Goal: Task Accomplishment & Management: Use online tool/utility

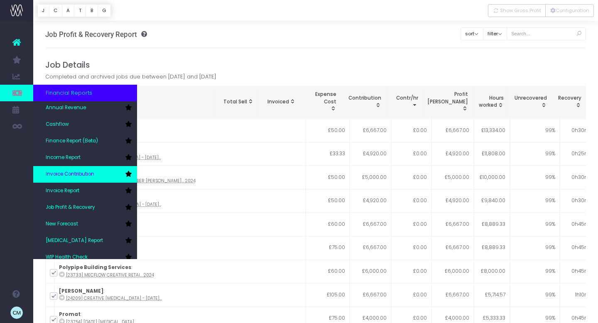
scroll to position [27, 0]
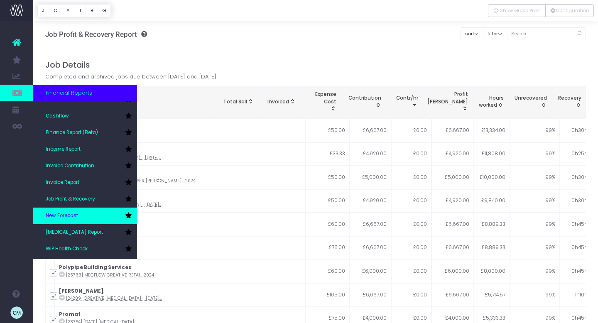
click at [56, 214] on span "New Forecast" at bounding box center [62, 215] width 32 height 7
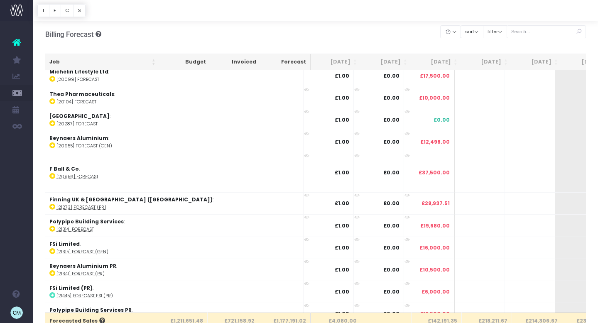
scroll to position [0, 0]
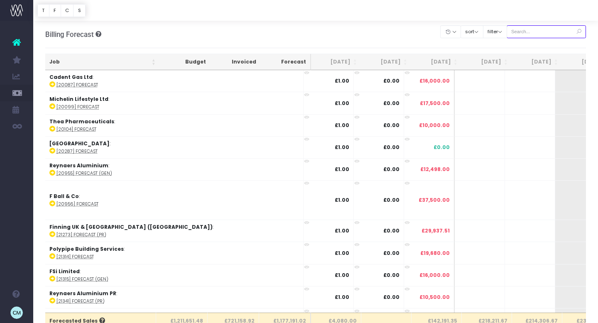
click at [548, 32] on input "text" at bounding box center [547, 31] width 80 height 13
type input "promat"
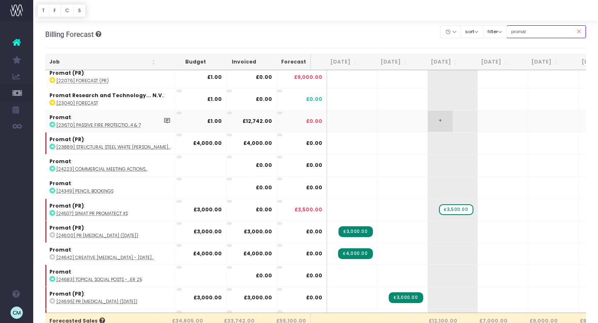
scroll to position [31, 0]
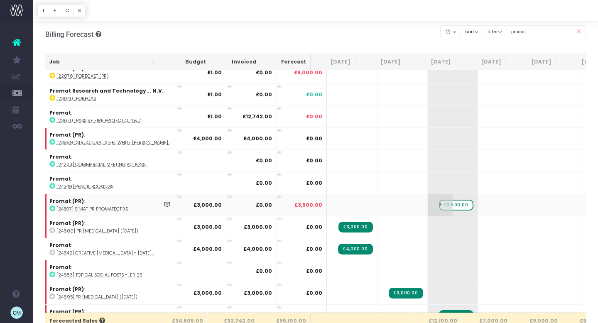
click at [445, 205] on span "£3,500.00" at bounding box center [456, 205] width 34 height 11
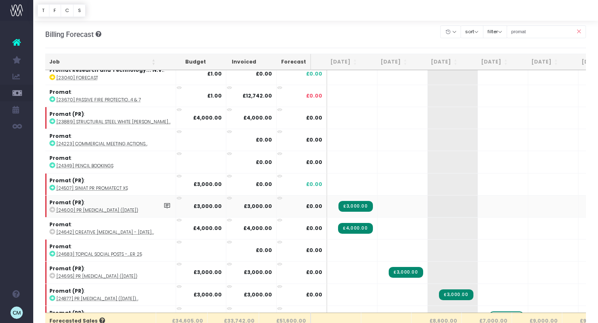
scroll to position [52, 0]
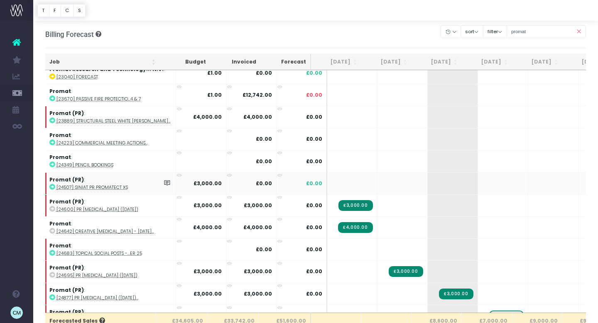
click at [98, 187] on abbr "[24507] Siniat PR Promatect XS" at bounding box center [91, 187] width 71 height 6
